Goal: Task Accomplishment & Management: Manage account settings

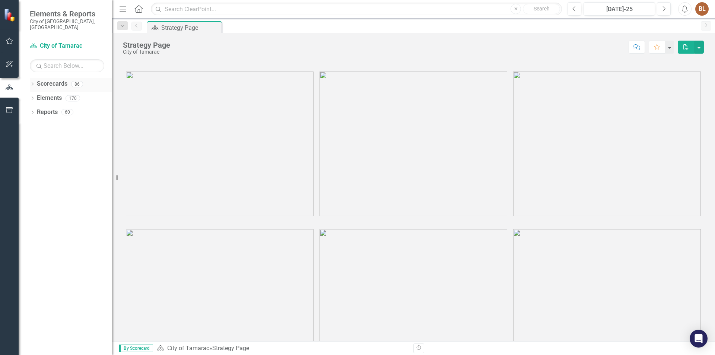
click at [36, 80] on div "Dropdown Scorecards 86" at bounding box center [71, 85] width 82 height 14
click at [33, 82] on icon at bounding box center [33, 83] width 2 height 3
click at [38, 96] on icon "Dropdown" at bounding box center [36, 98] width 6 height 4
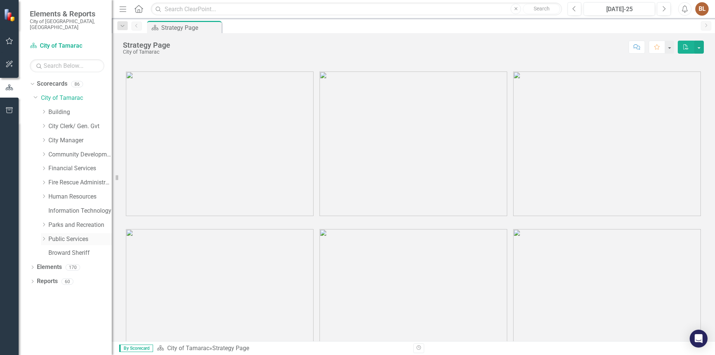
click at [47, 236] on icon "Dropdown" at bounding box center [44, 238] width 6 height 4
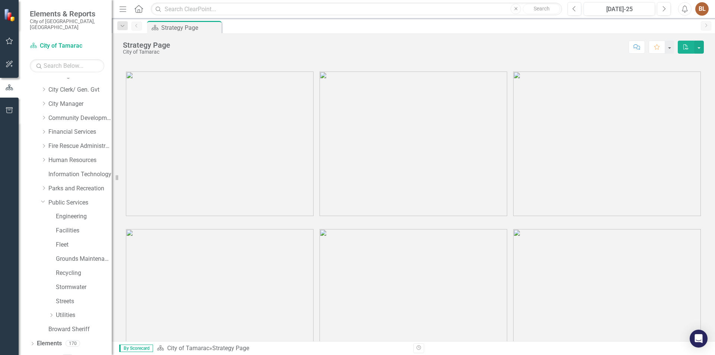
scroll to position [41, 0]
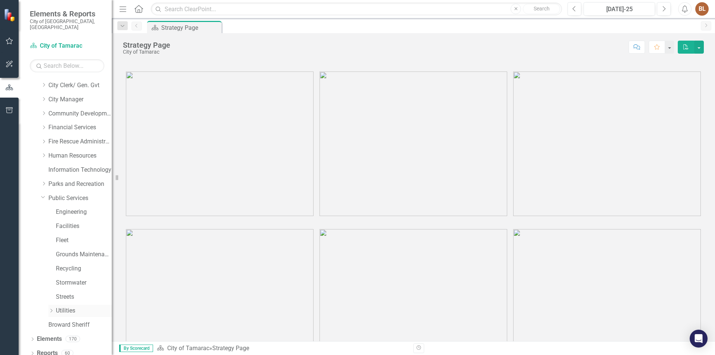
drag, startPoint x: 52, startPoint y: 304, endPoint x: 59, endPoint y: 305, distance: 6.7
click at [52, 308] on icon "Dropdown" at bounding box center [51, 310] width 6 height 4
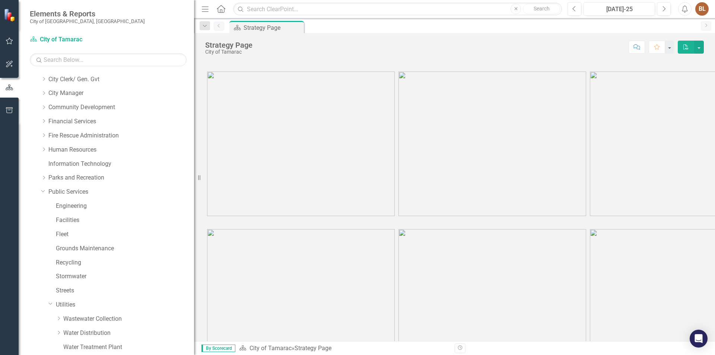
drag, startPoint x: 112, startPoint y: 307, endPoint x: 197, endPoint y: 303, distance: 85.0
click at [198, 304] on div "Resize" at bounding box center [197, 177] width 6 height 355
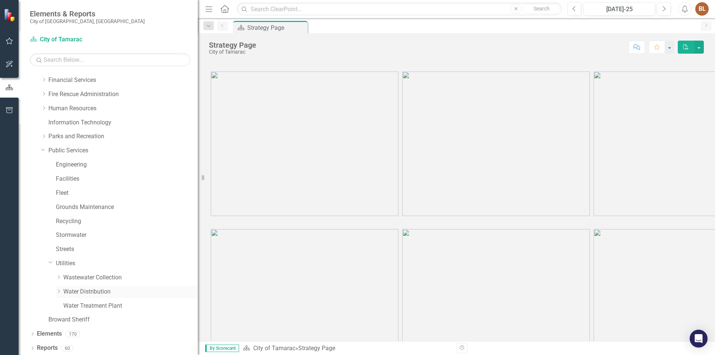
scroll to position [83, 0]
click at [58, 272] on div "Dropdown Wastewater Collection" at bounding box center [127, 276] width 142 height 12
click at [60, 274] on icon "Dropdown" at bounding box center [59, 276] width 6 height 4
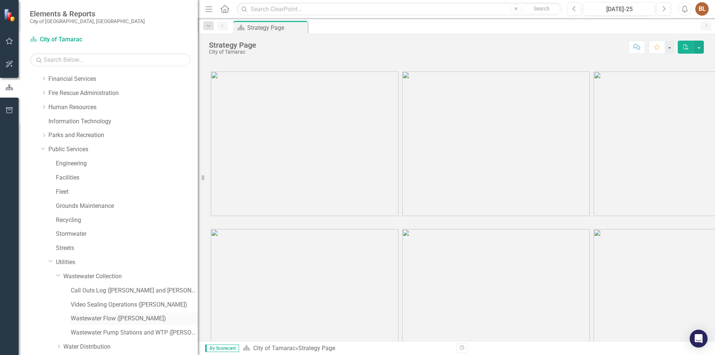
click at [102, 318] on link "Wastewater Flow ([PERSON_NAME])" at bounding box center [134, 318] width 127 height 9
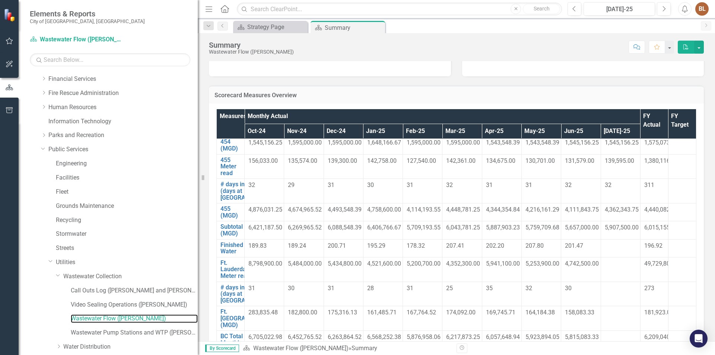
scroll to position [37, 0]
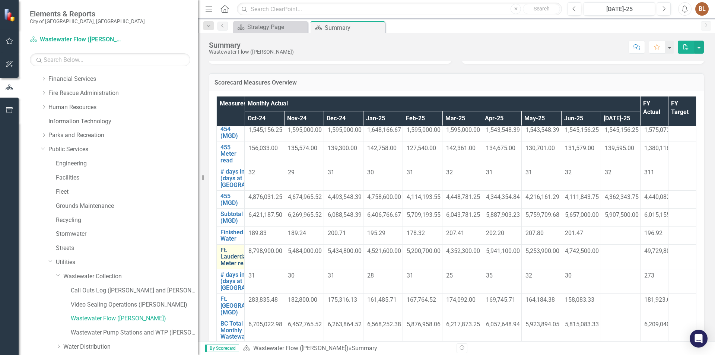
click at [227, 247] on link "Ft. Lauderdale Meter read" at bounding box center [235, 257] width 31 height 20
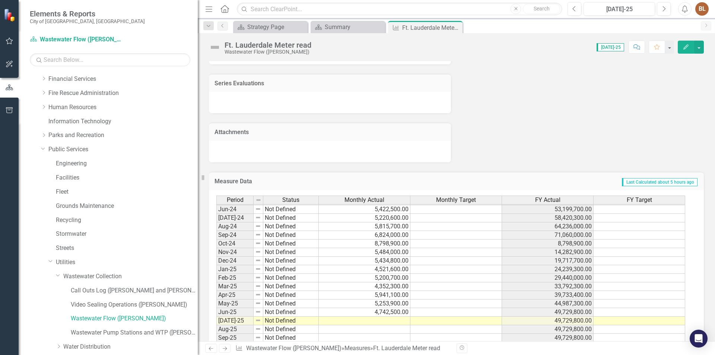
scroll to position [459, 0]
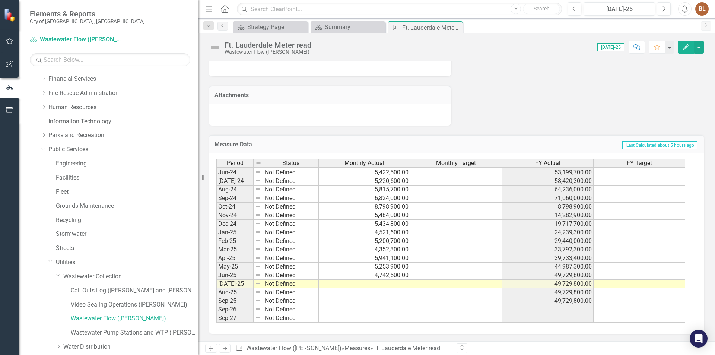
click at [381, 284] on tbody "Jan-23 Not Defined 5,100,100.00 22,370,700.00 Feb-23 Not Defined 4,378,500.00 2…" at bounding box center [450, 172] width 469 height 300
click at [381, 254] on td "4,352,300.00" at bounding box center [365, 249] width 92 height 9
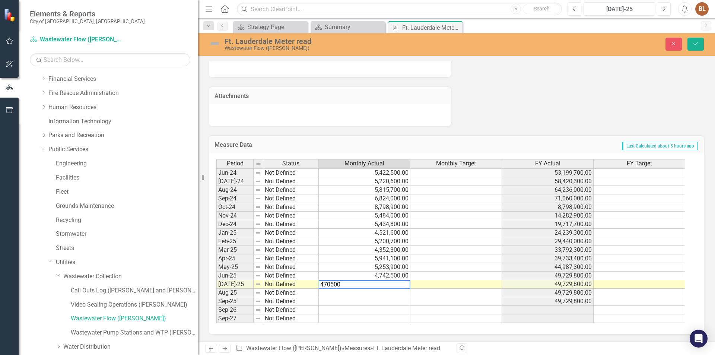
type textarea "4705000"
click at [700, 41] on button "Save" at bounding box center [695, 44] width 16 height 13
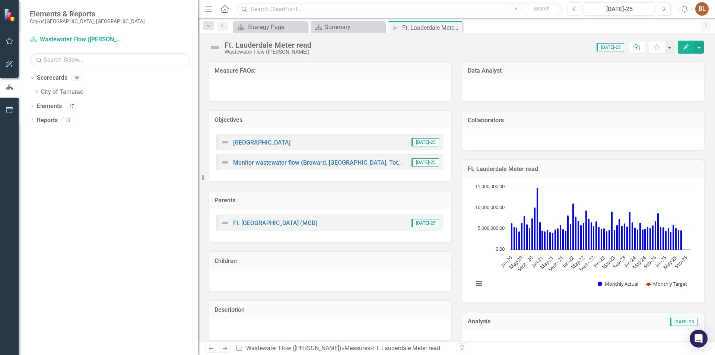
scroll to position [0, 0]
click at [35, 91] on icon "Dropdown" at bounding box center [36, 91] width 6 height 4
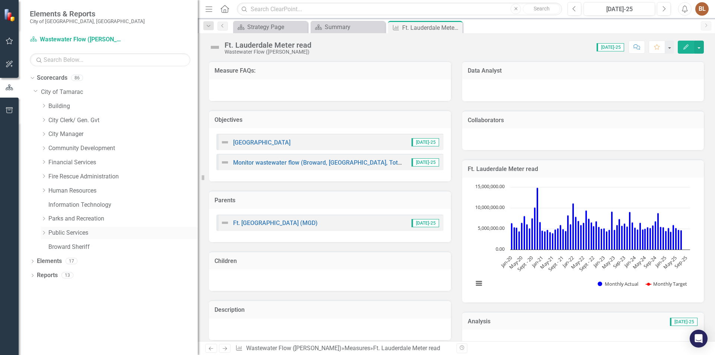
click at [45, 233] on icon "Dropdown" at bounding box center [44, 232] width 6 height 4
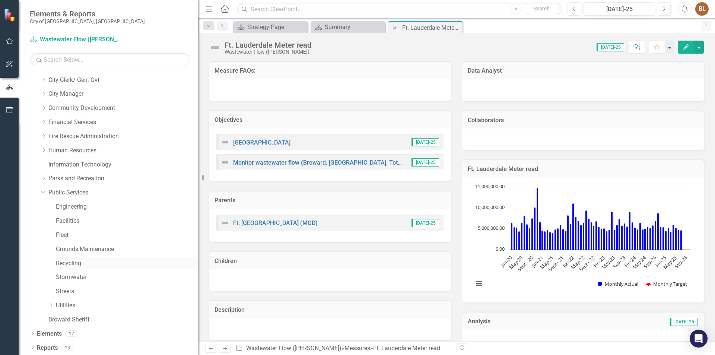
scroll to position [41, 0]
click at [51, 303] on icon "Dropdown" at bounding box center [51, 304] width 6 height 4
click at [58, 319] on icon "Dropdown" at bounding box center [59, 318] width 6 height 4
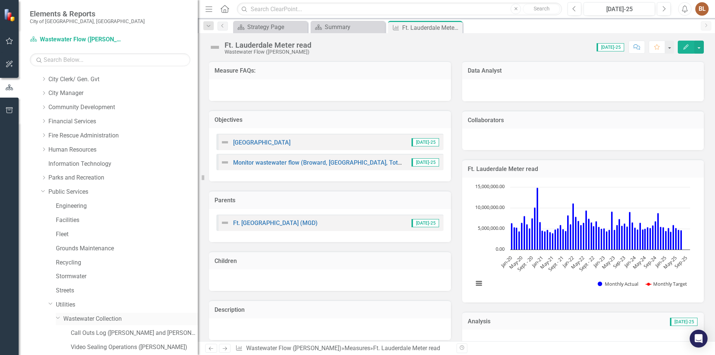
scroll to position [115, 0]
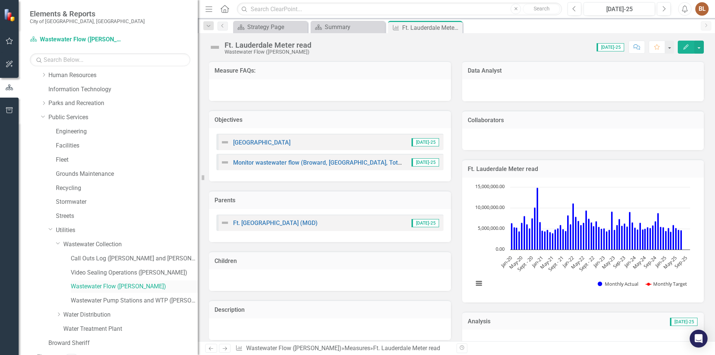
click at [73, 285] on link "Wastewater Flow ([PERSON_NAME])" at bounding box center [134, 286] width 127 height 9
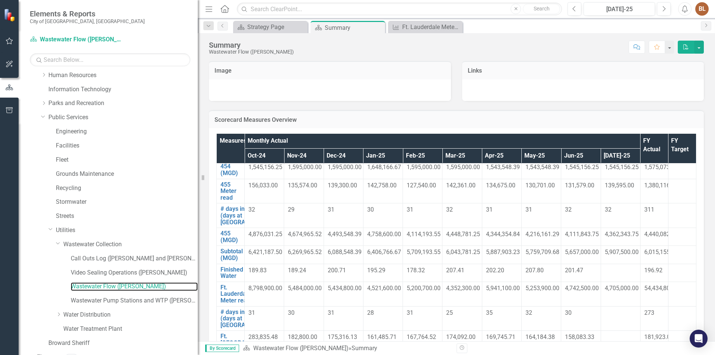
scroll to position [37, 0]
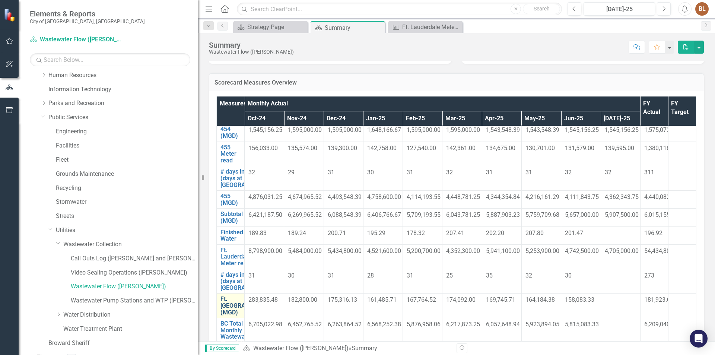
click at [232, 306] on link "Ft. [GEOGRAPHIC_DATA] (MGD)" at bounding box center [248, 306] width 57 height 20
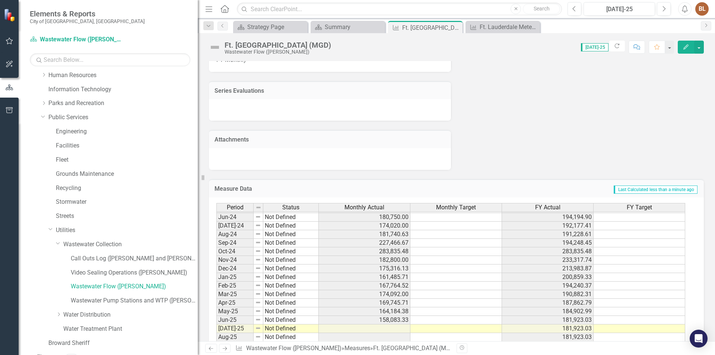
scroll to position [274, 0]
click at [383, 326] on td at bounding box center [365, 328] width 92 height 9
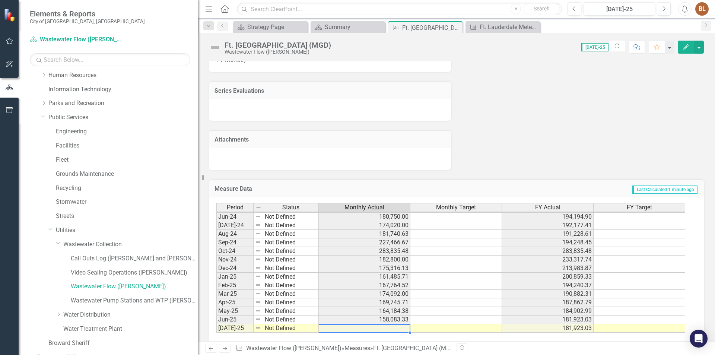
scroll to position [50, 0]
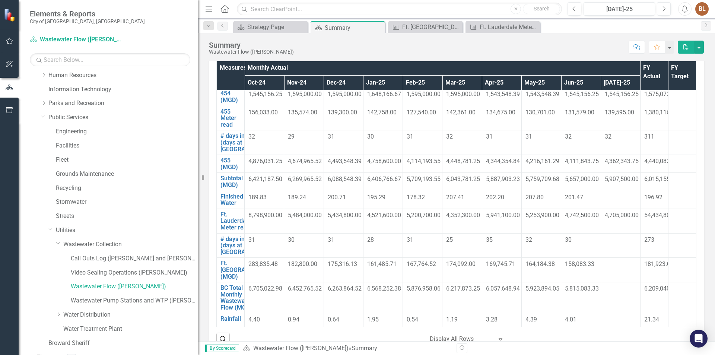
scroll to position [74, 0]
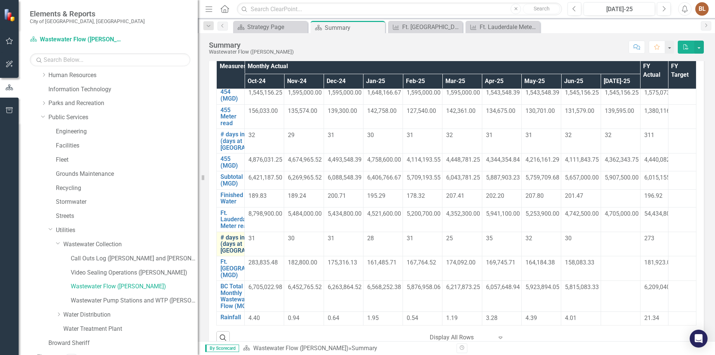
click at [226, 238] on link "# days in a month (days at [GEOGRAPHIC_DATA])" at bounding box center [250, 244] width 60 height 20
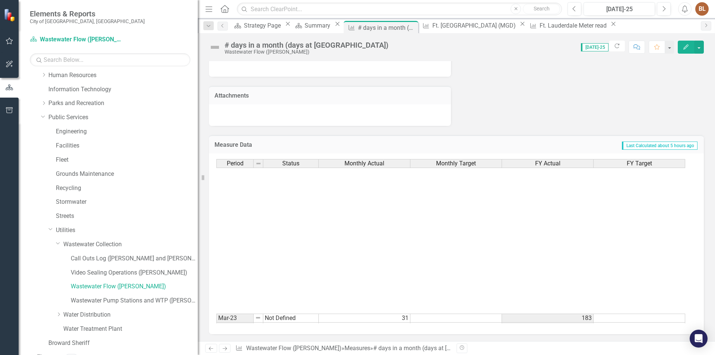
scroll to position [261, 0]
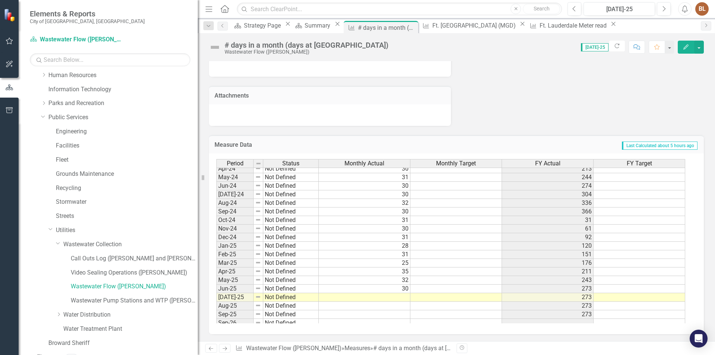
click at [402, 296] on tbody "Mar-23 Not Defined 31 183 Apr-23 Not Defined 33 216 May-23 Not Defined 28 244 J…" at bounding box center [450, 194] width 469 height 283
click at [402, 296] on td at bounding box center [365, 297] width 92 height 9
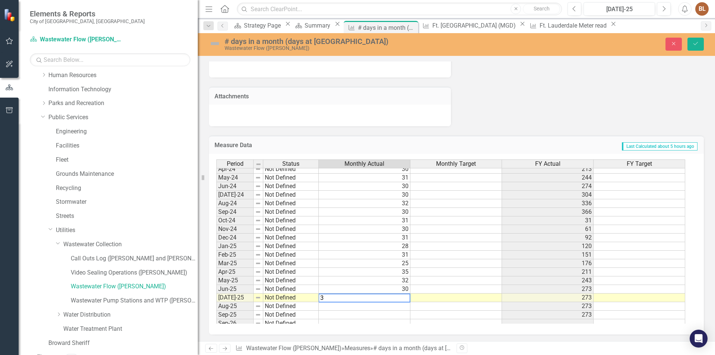
type textarea "31"
click at [691, 38] on button "Save" at bounding box center [695, 44] width 16 height 13
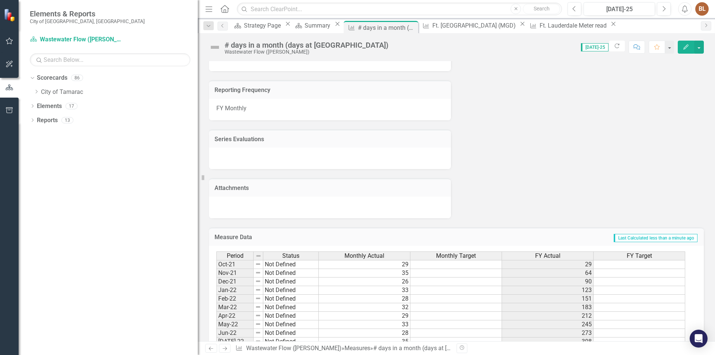
scroll to position [459, 0]
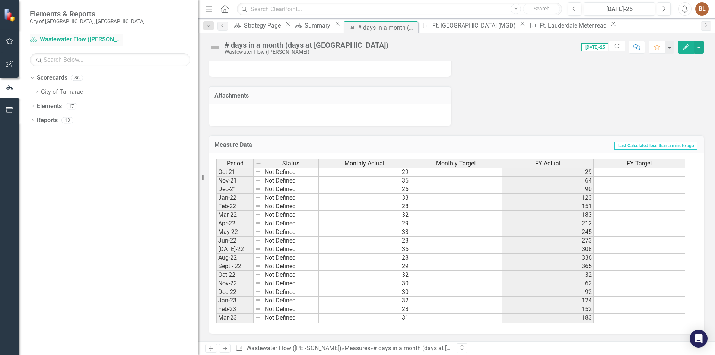
click at [49, 40] on link "Scorecard Wastewater Flow ([PERSON_NAME])" at bounding box center [76, 39] width 93 height 9
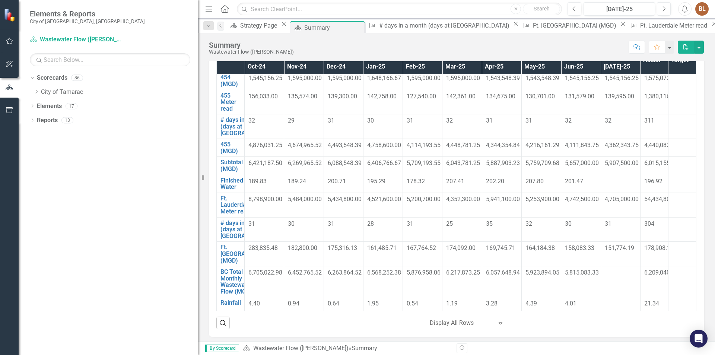
scroll to position [92, 0]
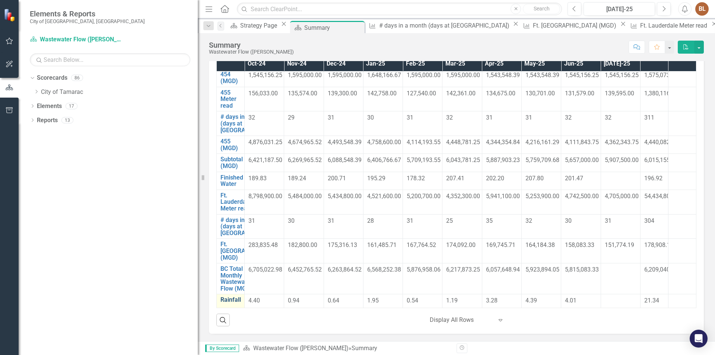
click at [226, 301] on link "Rainfall" at bounding box center [230, 299] width 20 height 7
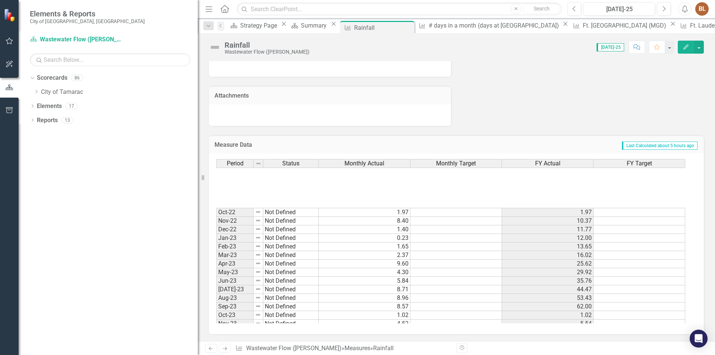
scroll to position [261, 0]
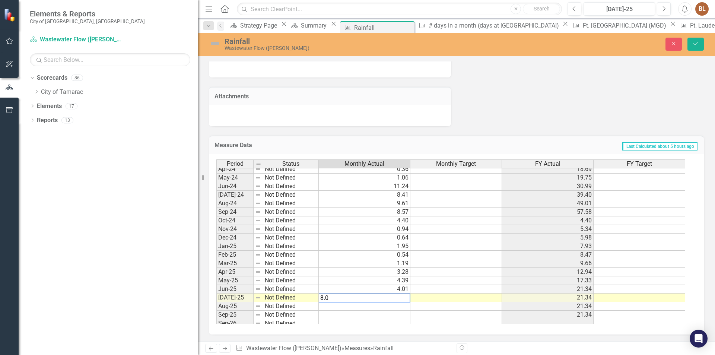
type textarea "8.07"
click at [695, 43] on icon "Save" at bounding box center [695, 43] width 7 height 5
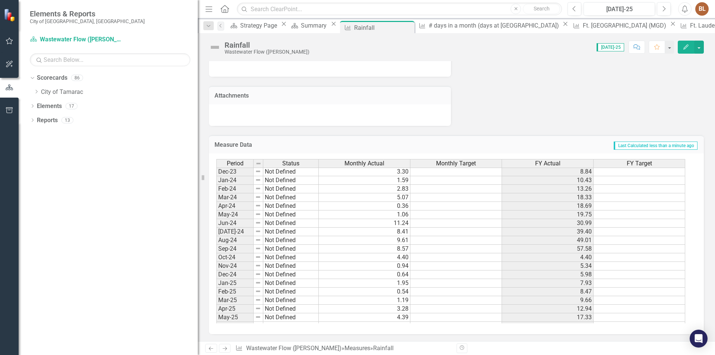
scroll to position [274, 0]
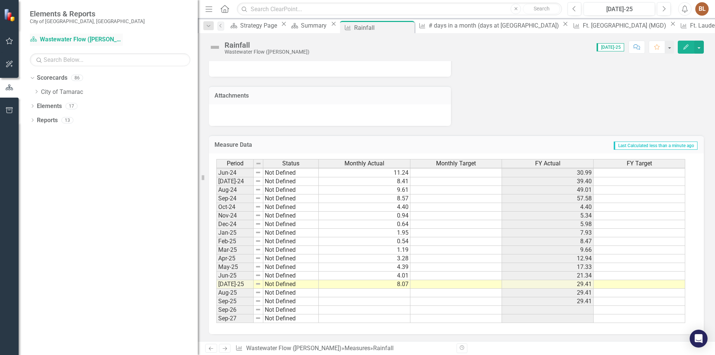
click at [81, 40] on link "Scorecard Wastewater Flow ([PERSON_NAME])" at bounding box center [76, 39] width 93 height 9
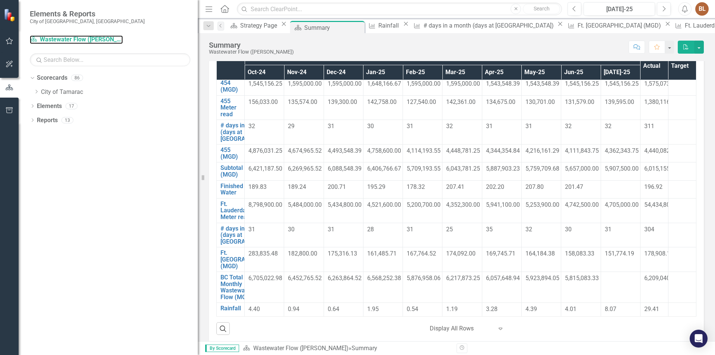
scroll to position [92, 0]
